Goal: Task Accomplishment & Management: Use online tool/utility

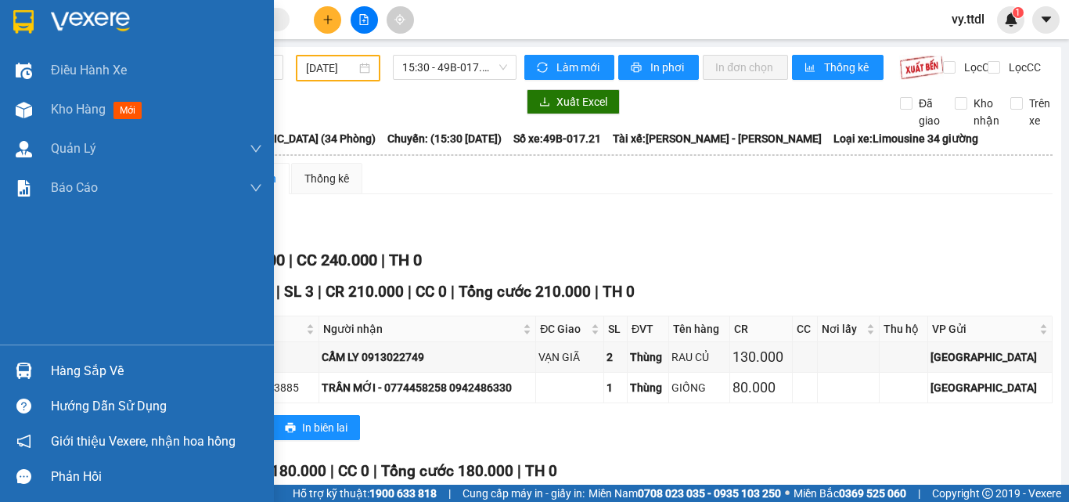
click at [13, 18] on img at bounding box center [23, 21] width 20 height 23
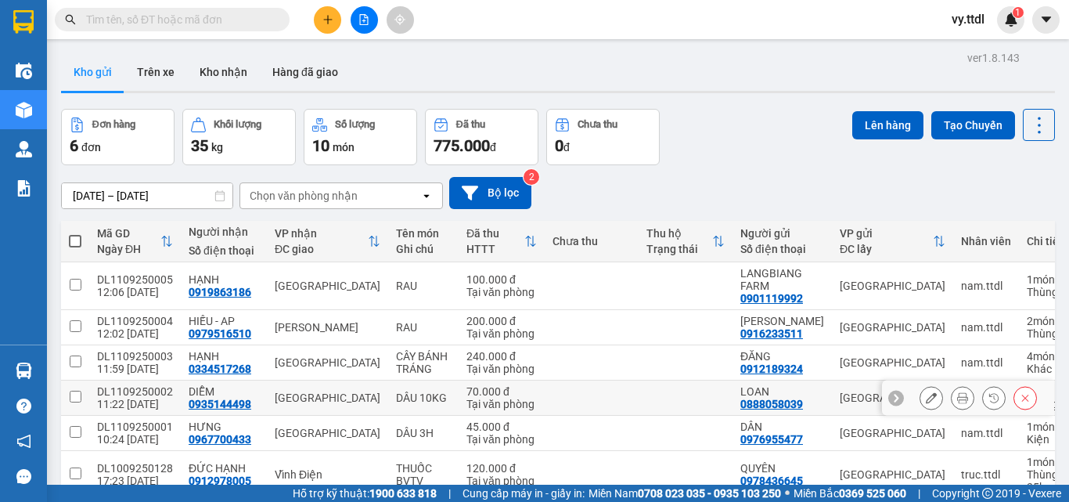
scroll to position [85, 0]
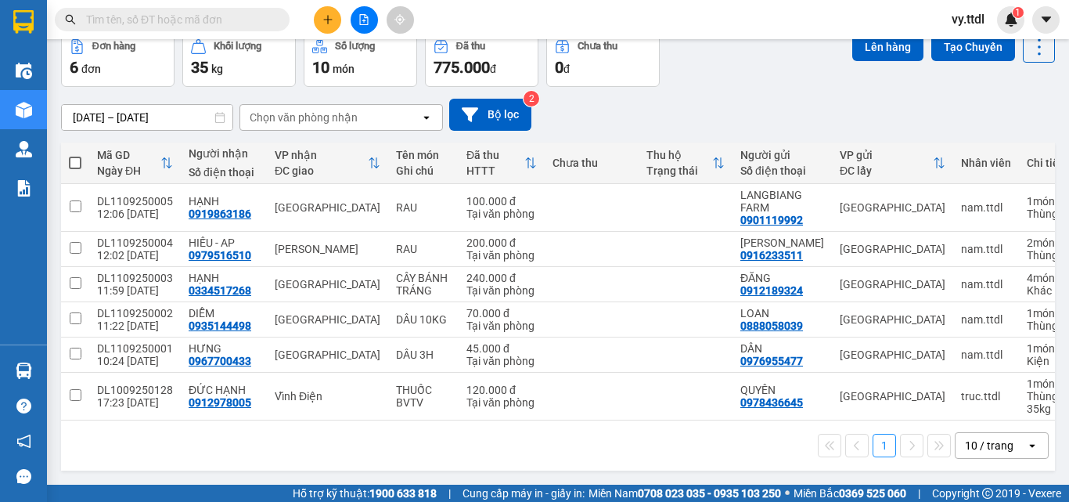
click at [420, 442] on div "1 10 / trang open" at bounding box center [557, 445] width 981 height 27
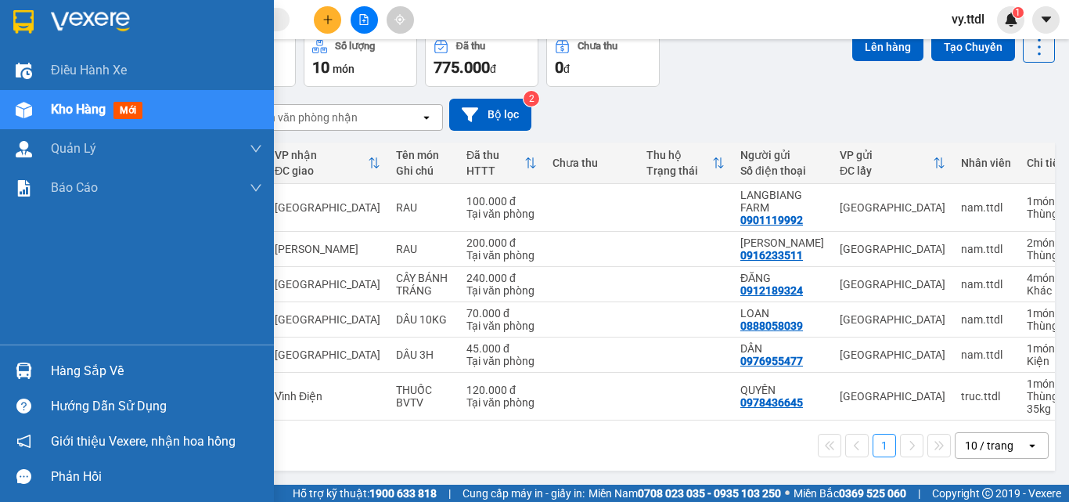
click at [25, 19] on img at bounding box center [23, 21] width 20 height 23
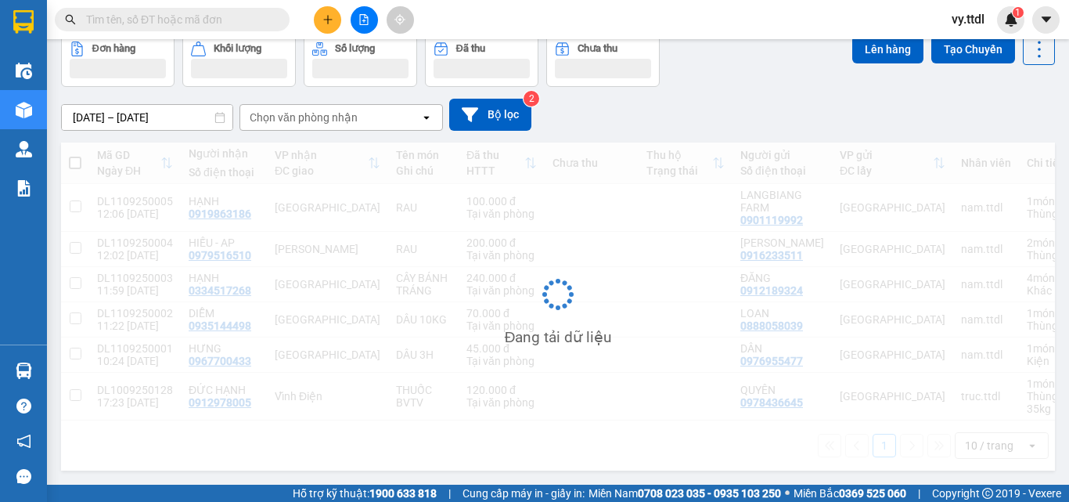
scroll to position [85, 0]
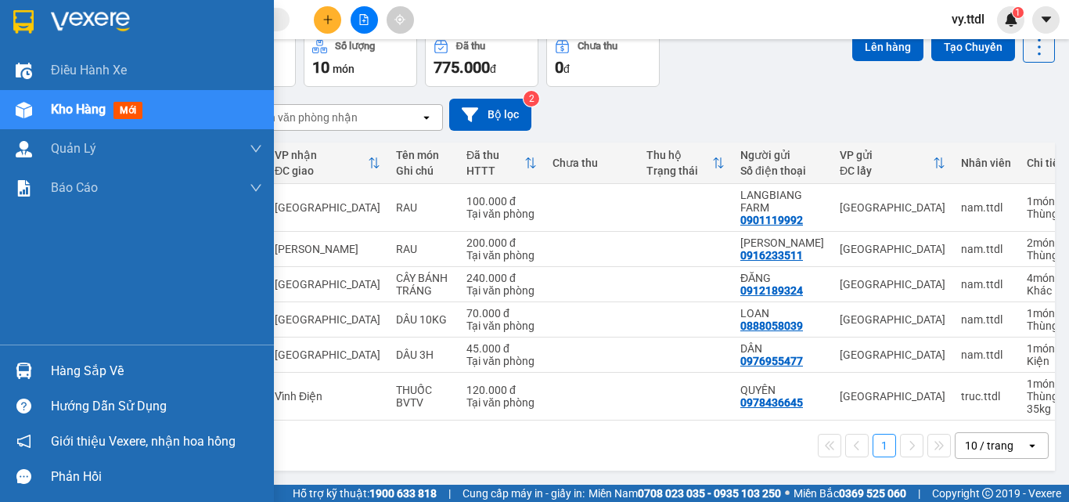
click at [19, 16] on img at bounding box center [23, 21] width 20 height 23
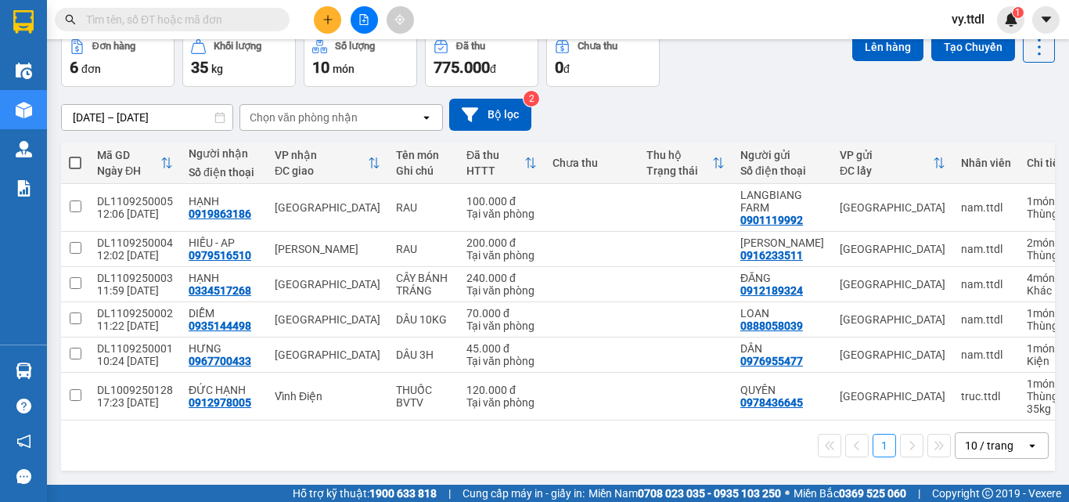
scroll to position [85, 0]
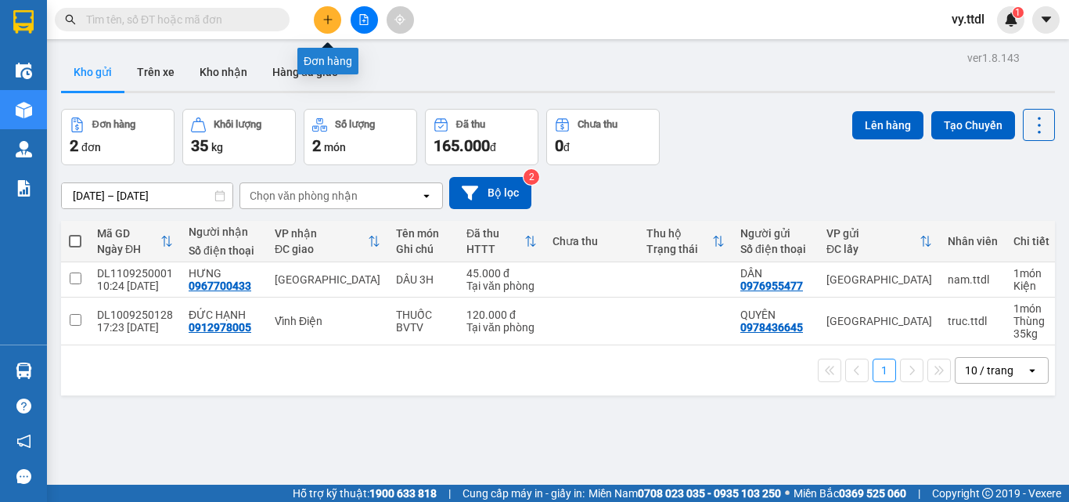
click at [326, 20] on icon "plus" at bounding box center [327, 19] width 9 height 1
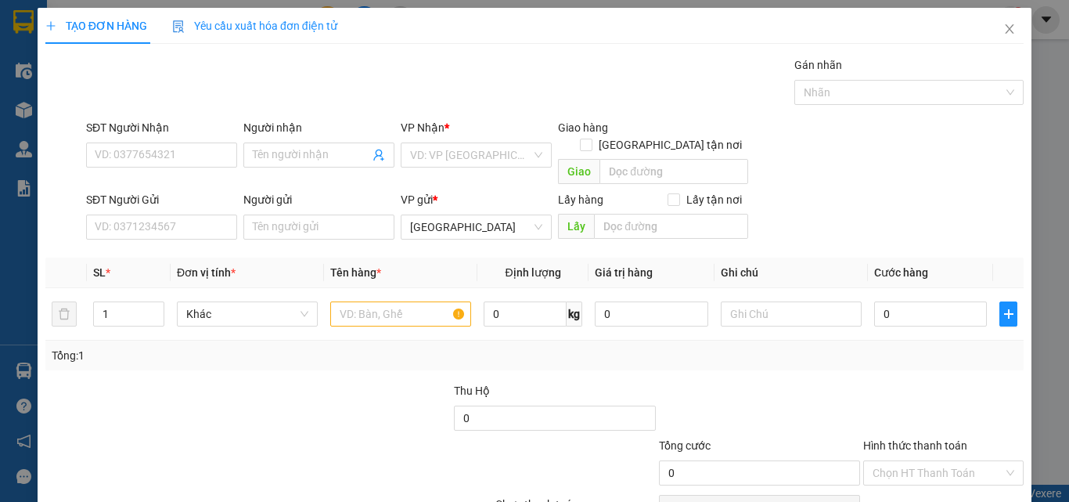
drag, startPoint x: 372, startPoint y: 72, endPoint x: 266, endPoint y: 6, distance: 124.4
click at [372, 72] on div "Gói vận chuyển * Tiêu chuẩn Gán nhãn Nhãn" at bounding box center [555, 83] width 944 height 55
